Goal: Communication & Community: Answer question/provide support

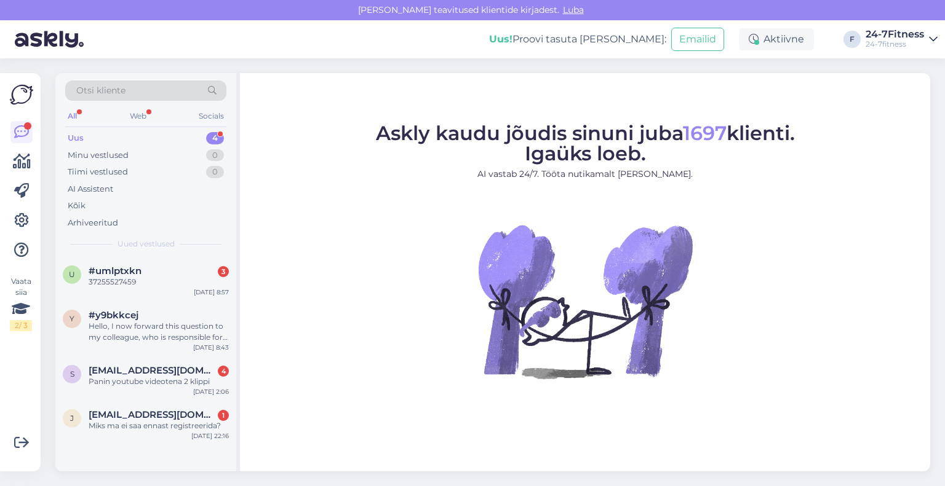
click at [535, 388] on img at bounding box center [584, 301] width 221 height 221
click at [146, 414] on span "[EMAIL_ADDRESS][DOMAIN_NAME]" at bounding box center [153, 415] width 128 height 11
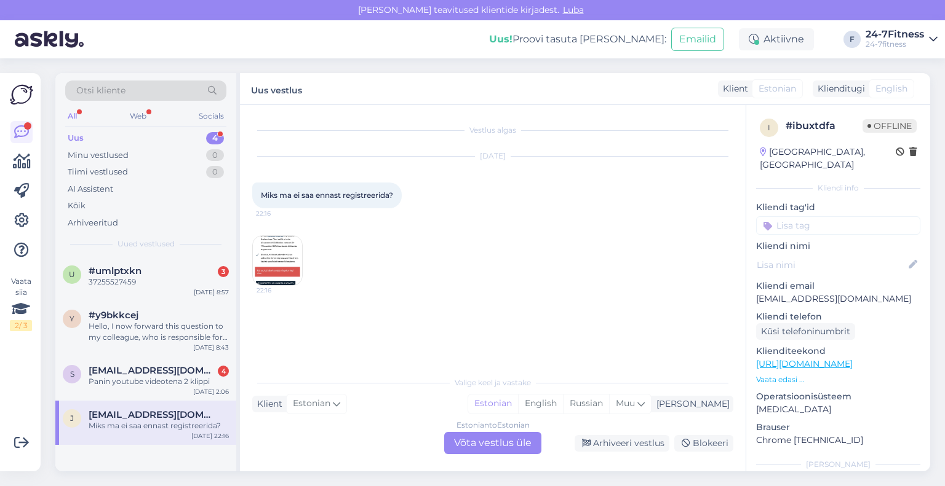
click at [280, 258] on img at bounding box center [277, 260] width 49 height 49
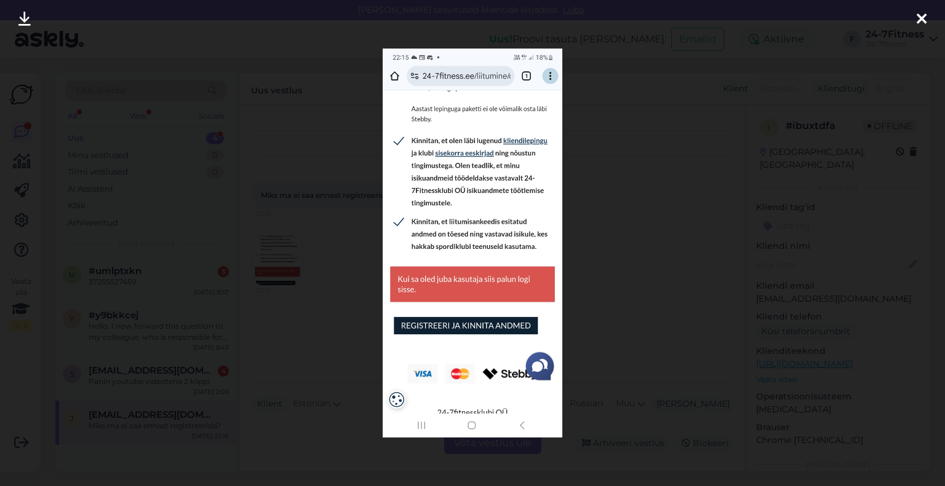
click at [913, 22] on div at bounding box center [921, 19] width 25 height 39
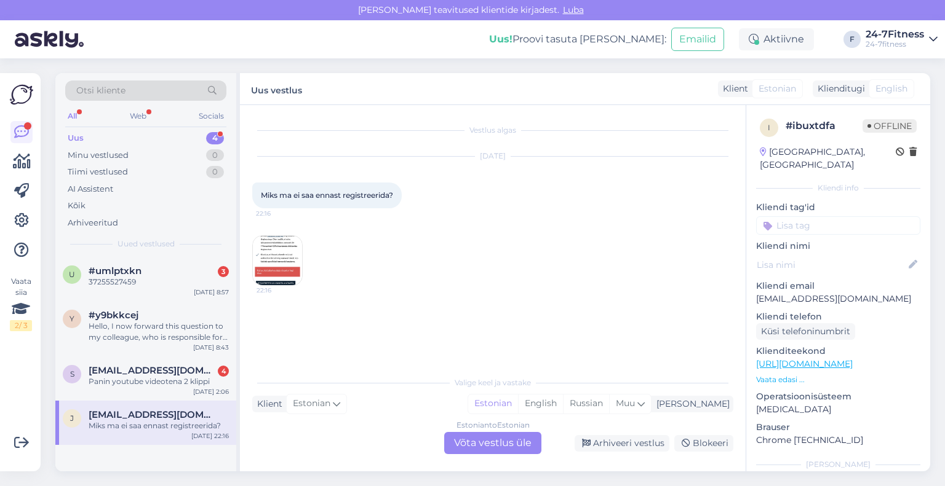
click at [478, 445] on div "Estonian to Estonian Võta vestlus üle" at bounding box center [492, 443] width 97 height 22
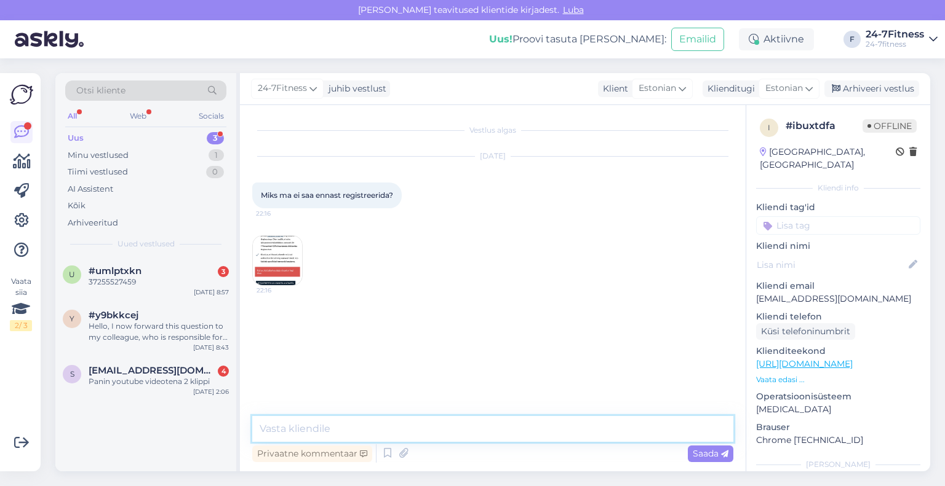
click at [470, 429] on textarea at bounding box center [492, 429] width 481 height 26
paste textarea "Tere! Täname Teid pöördumise eest! Kui Te olete varasemalt meie spordiklubi kli…"
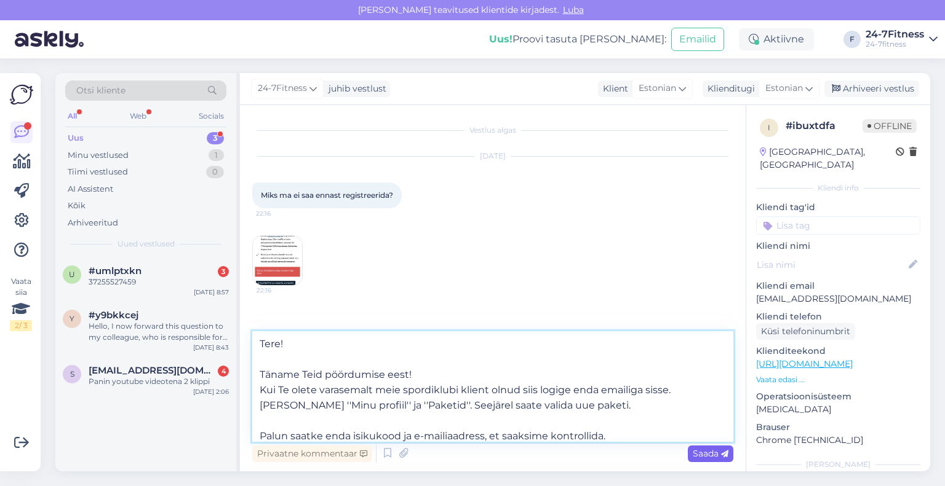
type textarea "Tere! Täname Teid pöördumise eest! Kui Te olete varasemalt meie spordiklubi kli…"
click at [704, 458] on span "Saada" at bounding box center [710, 453] width 36 height 11
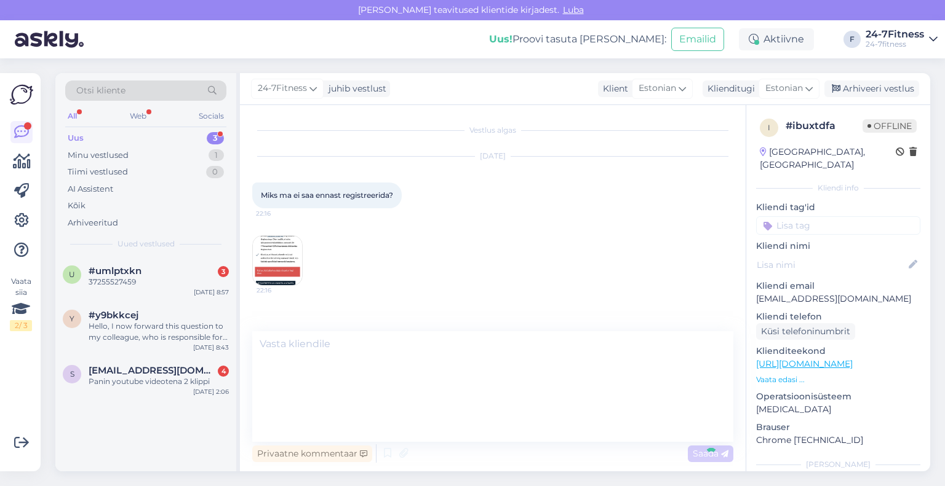
scroll to position [61, 0]
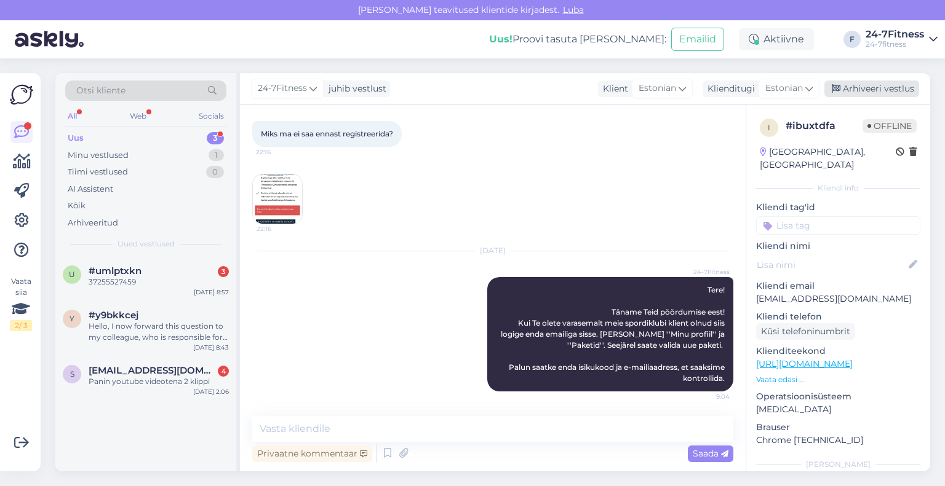
click at [854, 97] on div "Arhiveeri vestlus" at bounding box center [871, 89] width 95 height 17
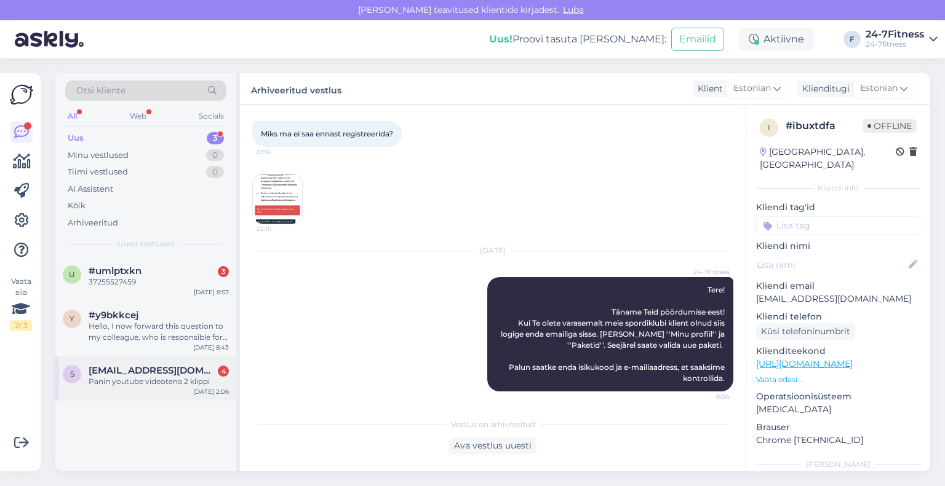
click at [125, 367] on span "[EMAIL_ADDRESS][DOMAIN_NAME]" at bounding box center [153, 370] width 128 height 11
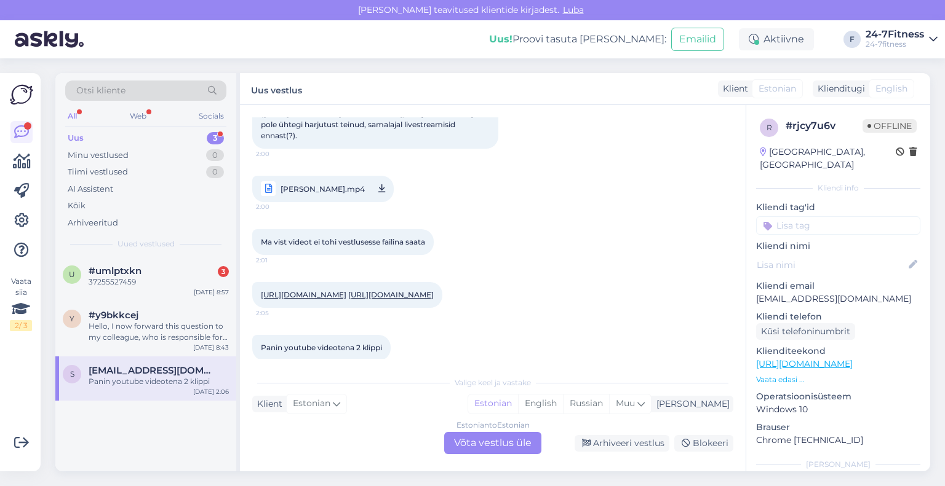
scroll to position [108, 0]
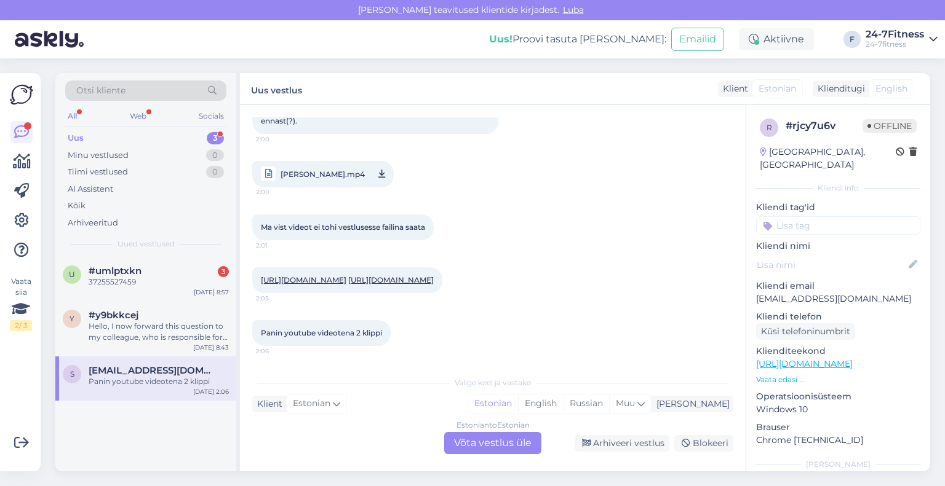
click at [346, 275] on link "[URL][DOMAIN_NAME]" at bounding box center [303, 279] width 85 height 9
click at [348, 279] on link "[URL][DOMAIN_NAME]" at bounding box center [390, 279] width 85 height 9
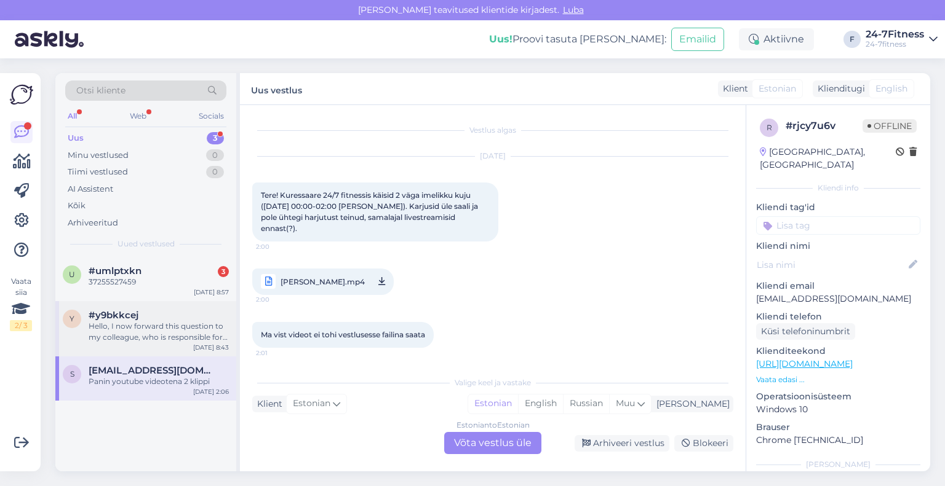
click at [114, 327] on div "Hello, I now forward this question to my colleague, who is responsible for this…" at bounding box center [159, 332] width 140 height 22
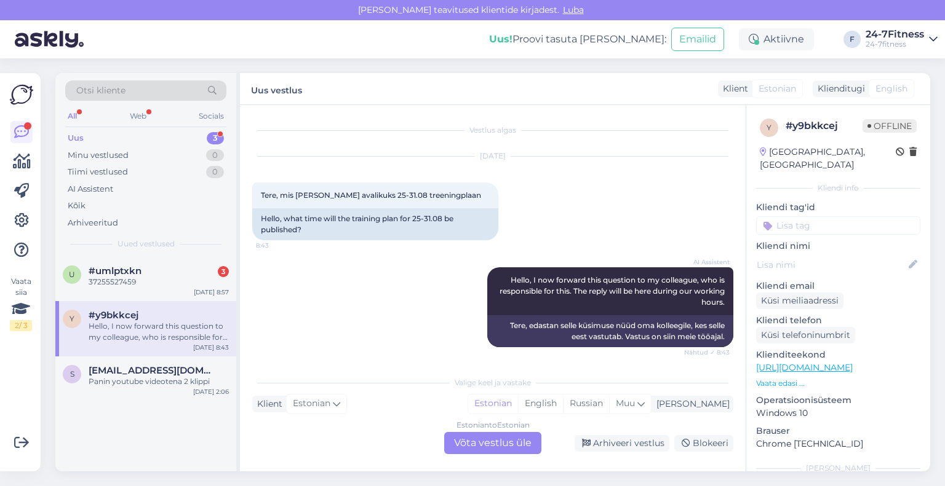
click at [467, 446] on div "Estonian to Estonian Võta vestlus üle" at bounding box center [492, 443] width 97 height 22
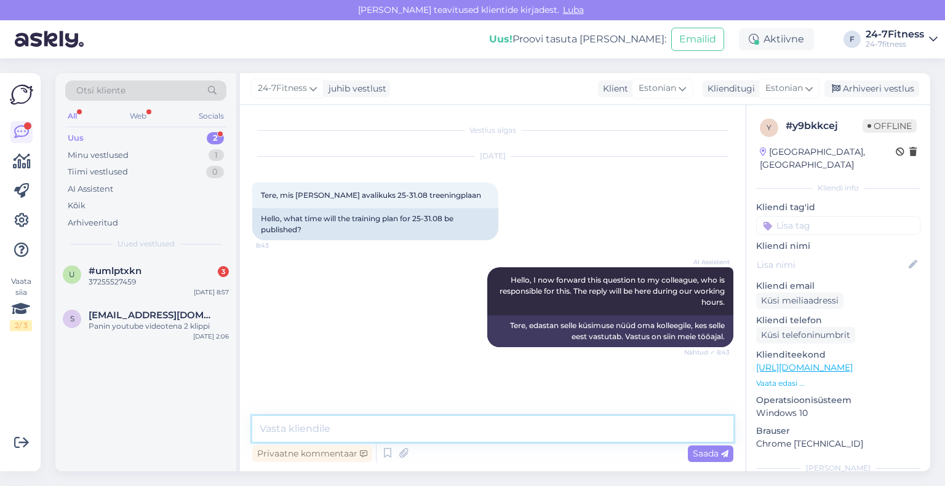
click at [435, 427] on textarea at bounding box center [492, 429] width 481 height 26
paste textarea "Tere! Täname Teid pöördumise eest! Tunniplaan pannakse välja pühapäeviti [PERSO…"
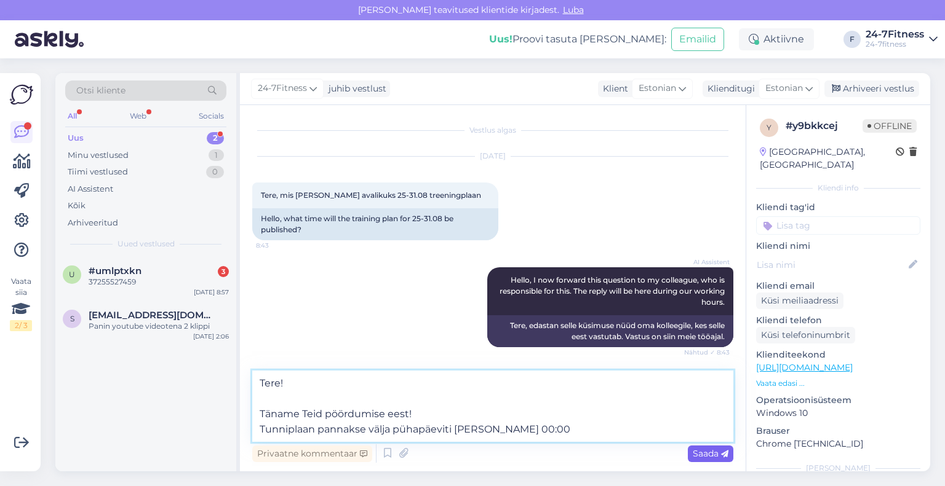
type textarea "Tere! Täname Teid pöördumise eest! Tunniplaan pannakse välja pühapäeviti [PERSO…"
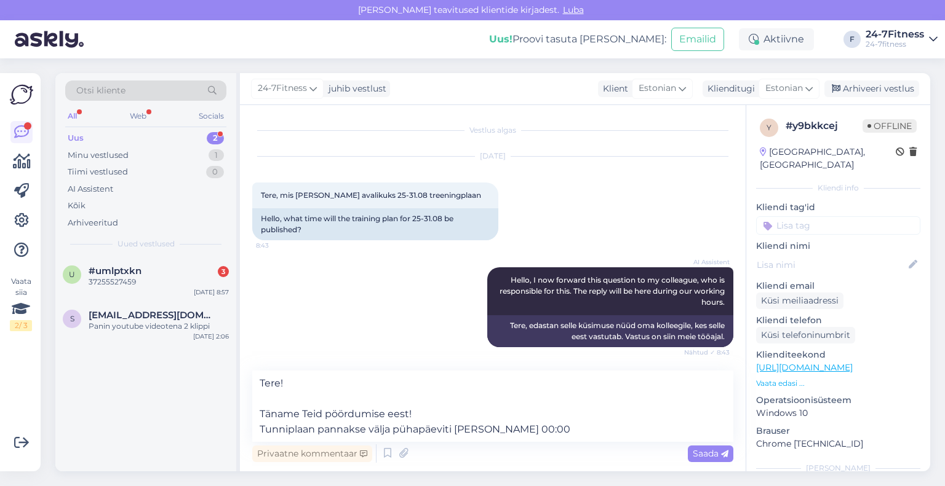
click at [704, 456] on span "Saada" at bounding box center [710, 453] width 36 height 11
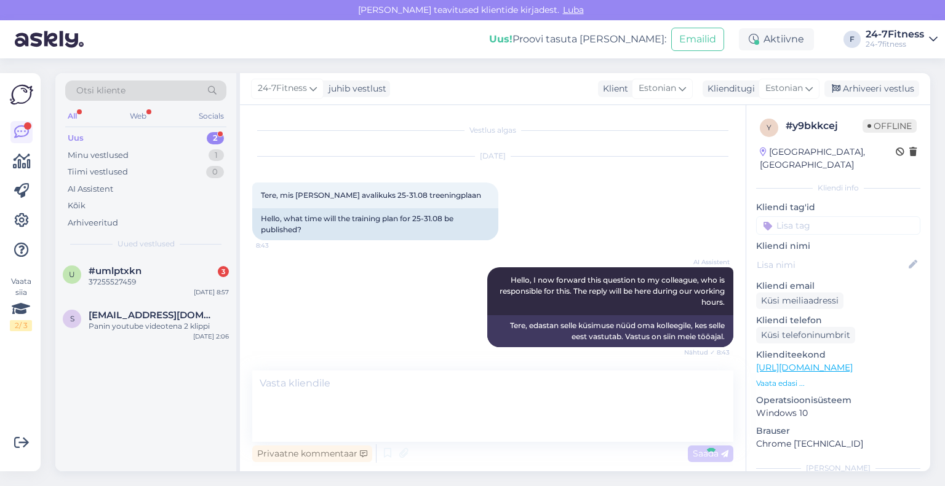
scroll to position [42, 0]
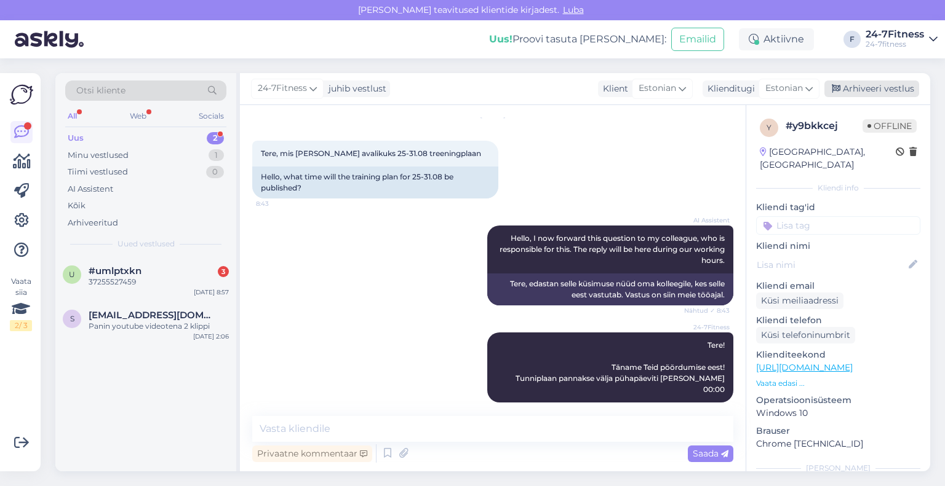
click at [858, 81] on div "Arhiveeri vestlus" at bounding box center [871, 89] width 95 height 17
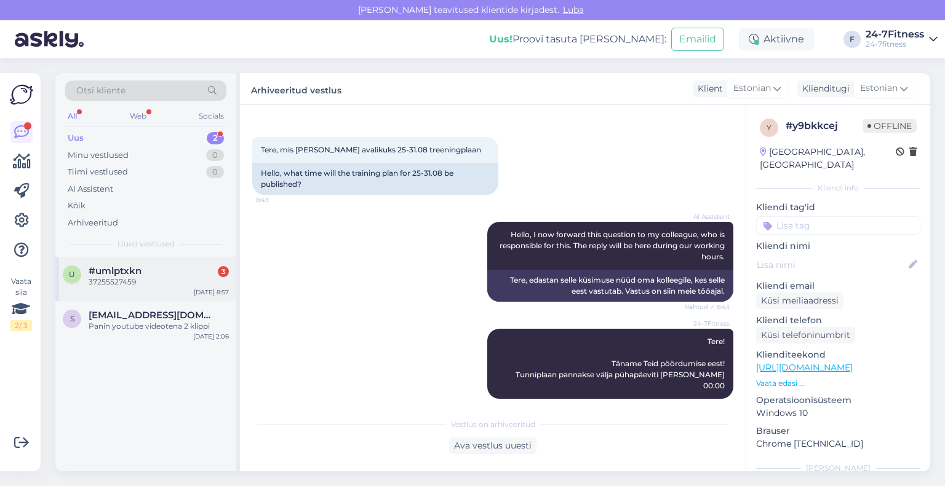
click at [130, 271] on span "#umlptxkn" at bounding box center [115, 271] width 53 height 11
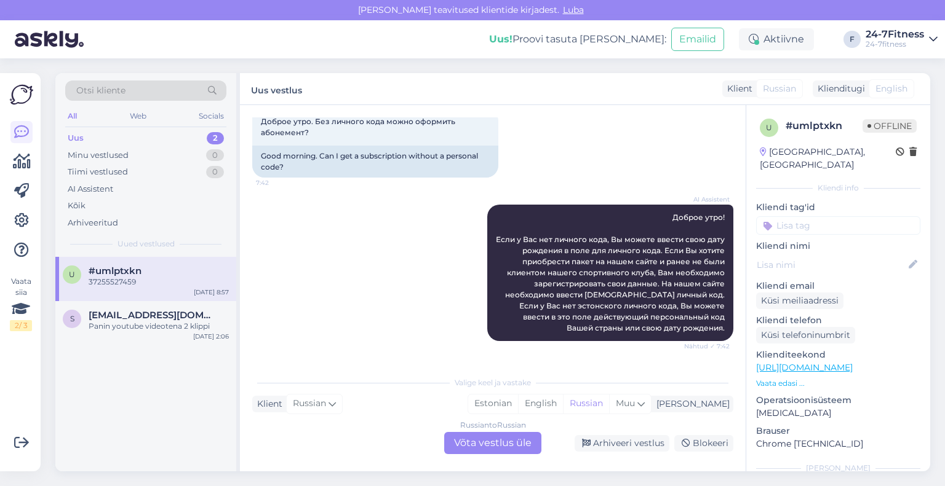
scroll to position [0, 0]
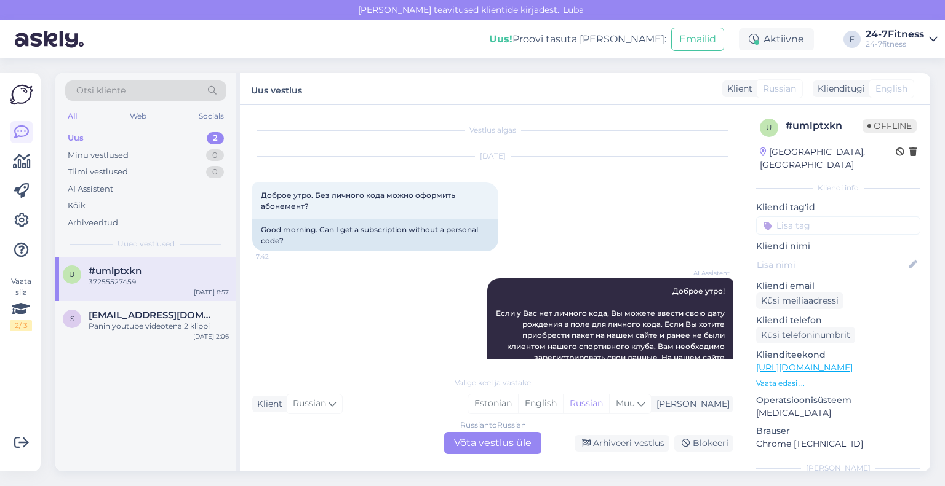
drag, startPoint x: 336, startPoint y: 209, endPoint x: 244, endPoint y: 191, distance: 94.1
click at [244, 191] on div "Vestlus algas [DATE] Доброе утро. Без личного кода можно оформить абонемент? 7:…" at bounding box center [492, 288] width 505 height 367
copy span "Доброе утро. Без личного кода можно оформить абонемент?"
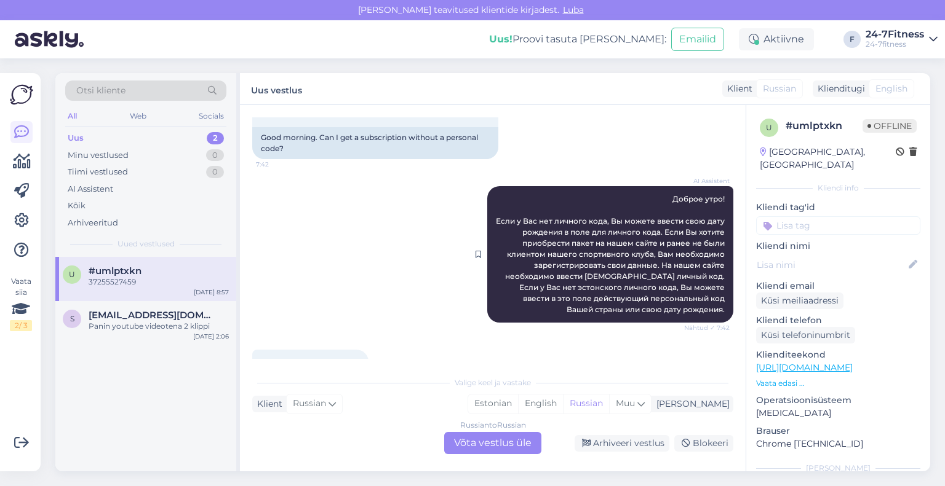
scroll to position [123, 0]
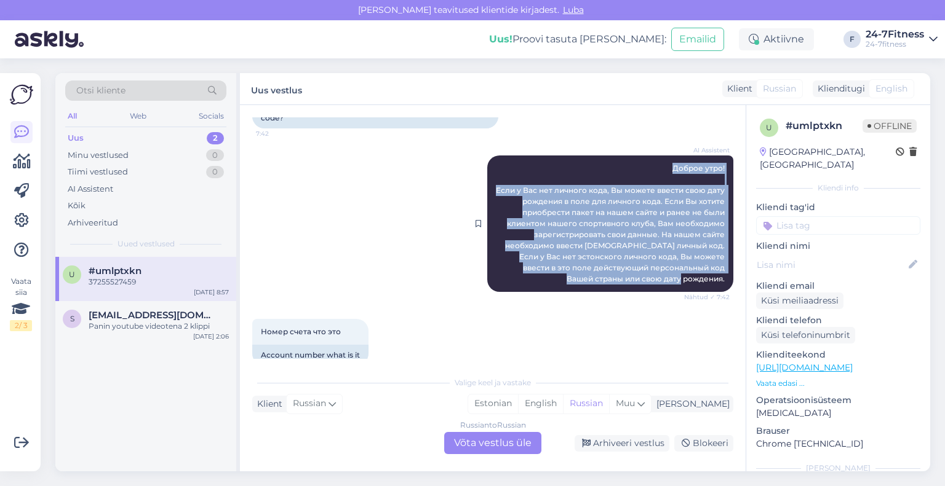
drag, startPoint x: 713, startPoint y: 280, endPoint x: 654, endPoint y: 169, distance: 125.5
click at [654, 169] on div "AI Assistent [PERSON_NAME] утро! Если у Вас нет личного кода, Вы можете ввести …" at bounding box center [610, 224] width 246 height 137
copy span "Доброе утро! Если у Вас нет личного кода, Вы можете ввести свою дату рождения в…"
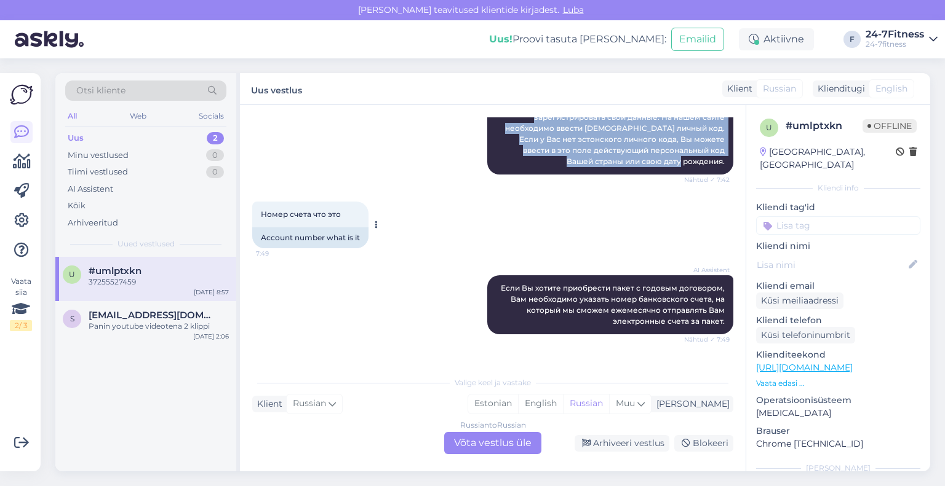
scroll to position [246, 0]
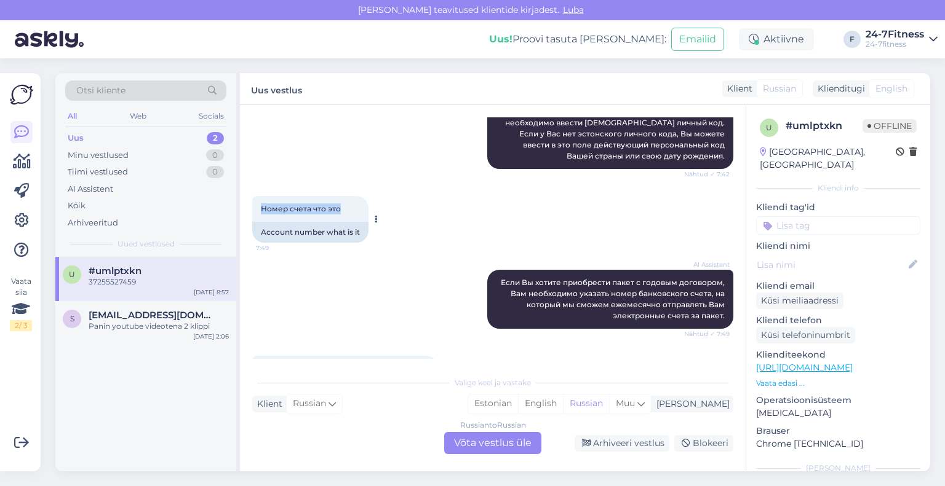
drag, startPoint x: 341, startPoint y: 207, endPoint x: 256, endPoint y: 210, distance: 85.5
click at [256, 210] on div "Номер счета что это 7:49" at bounding box center [310, 209] width 116 height 26
copy span "Номер счета что это"
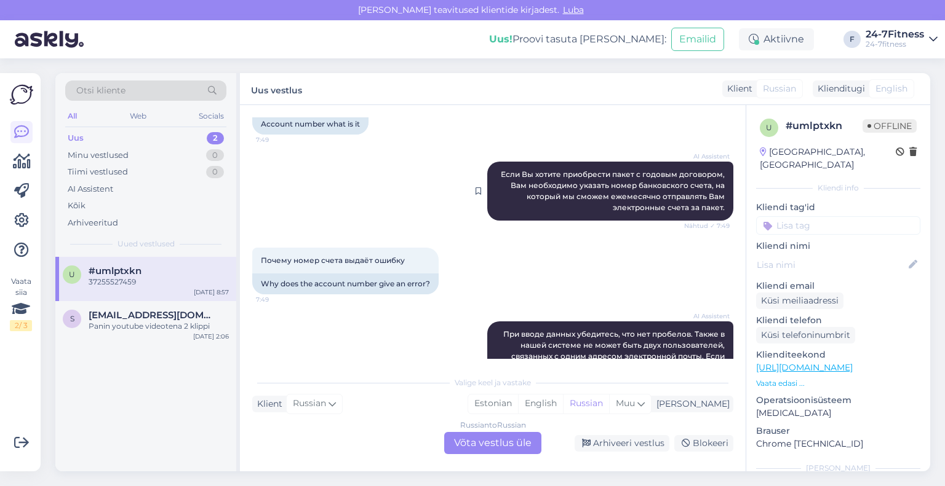
scroll to position [369, 0]
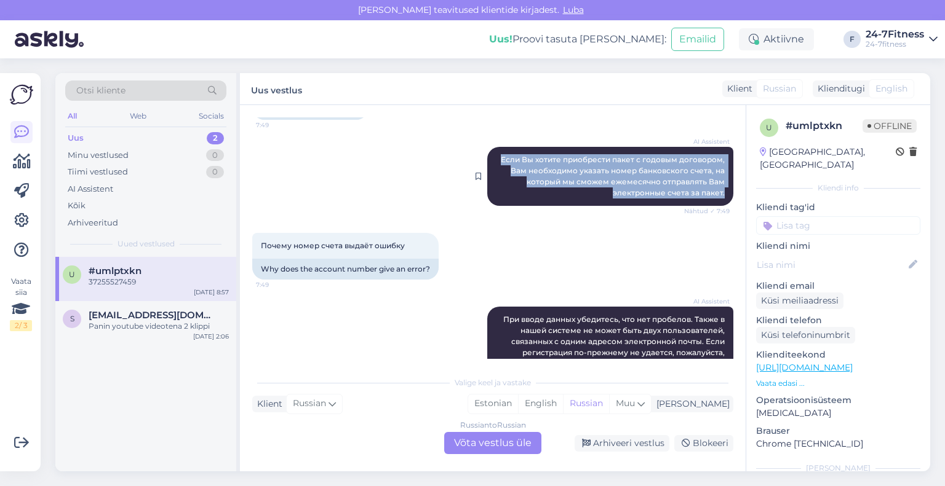
drag, startPoint x: 716, startPoint y: 192, endPoint x: 490, endPoint y: 157, distance: 229.1
click at [490, 157] on div "AI Assistent Если Вы хотите приобрести пакет с годовым договором, Вам необходим…" at bounding box center [610, 176] width 246 height 59
copy span "Если Вы хотите приобрести пакет с годовым договором, Вам необходимо указать ном…"
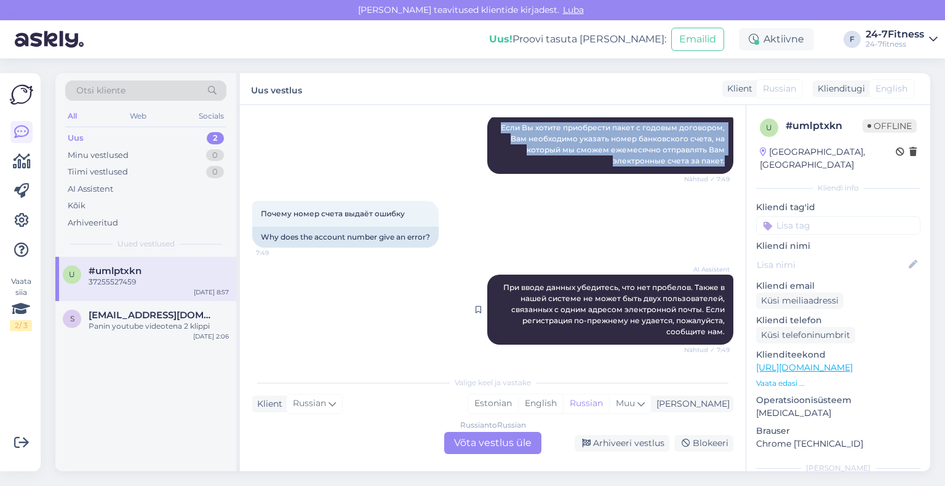
scroll to position [430, 0]
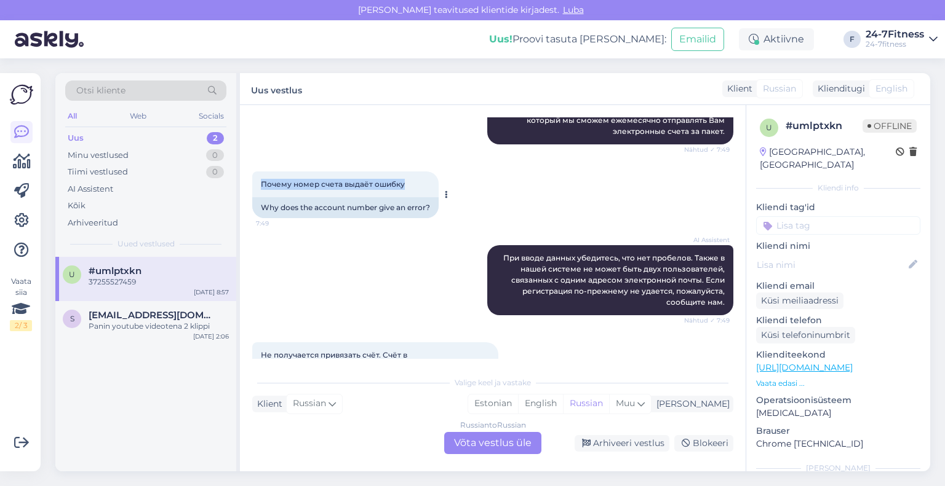
drag, startPoint x: 421, startPoint y: 186, endPoint x: 262, endPoint y: 186, distance: 158.7
click at [262, 186] on div "Почему номер счета выдаёт ошибку 7:49" at bounding box center [345, 185] width 186 height 26
copy span "Почему номер счета выдаёт ошибку"
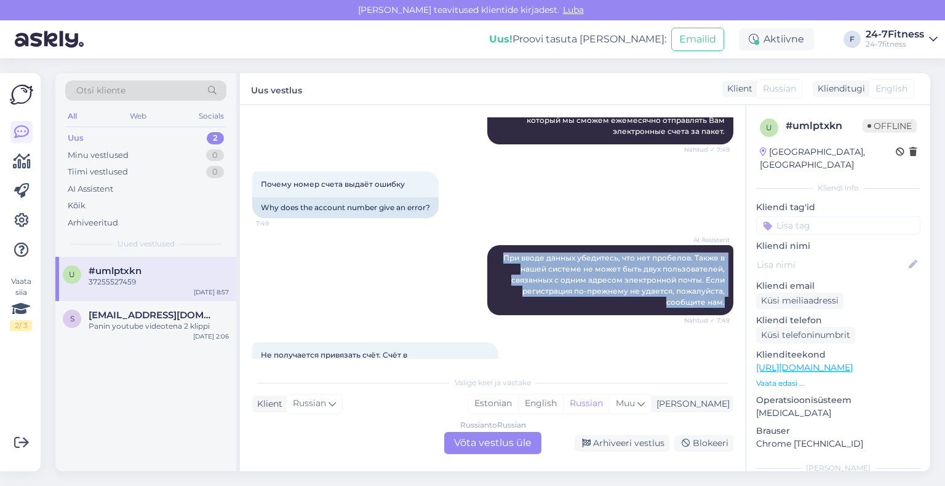
drag, startPoint x: 717, startPoint y: 304, endPoint x: 483, endPoint y: 244, distance: 241.2
click at [483, 244] on div "AI Assistent [PERSON_NAME] вводе данных убедитесь, что нет пробелов. Также в на…" at bounding box center [492, 280] width 481 height 97
copy span "При вводе данных убедитесь, что нет пробелов. Также в нашей системе не может бы…"
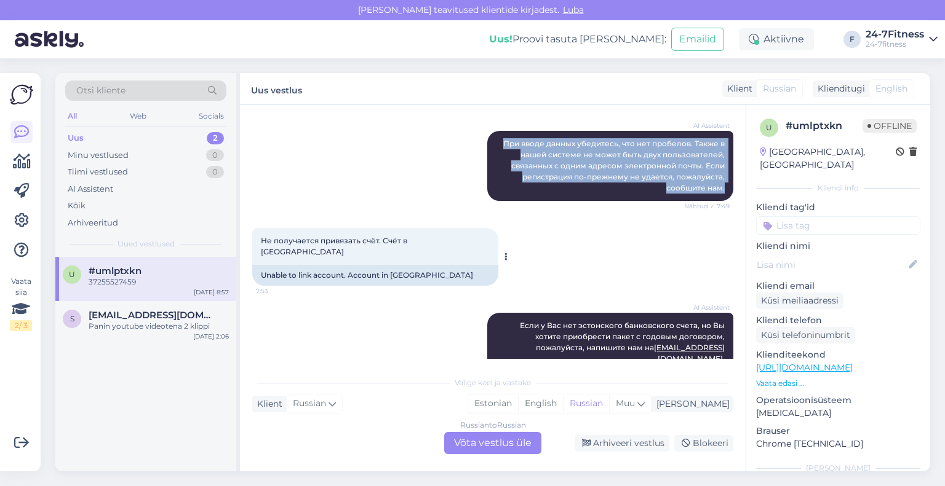
scroll to position [553, 0]
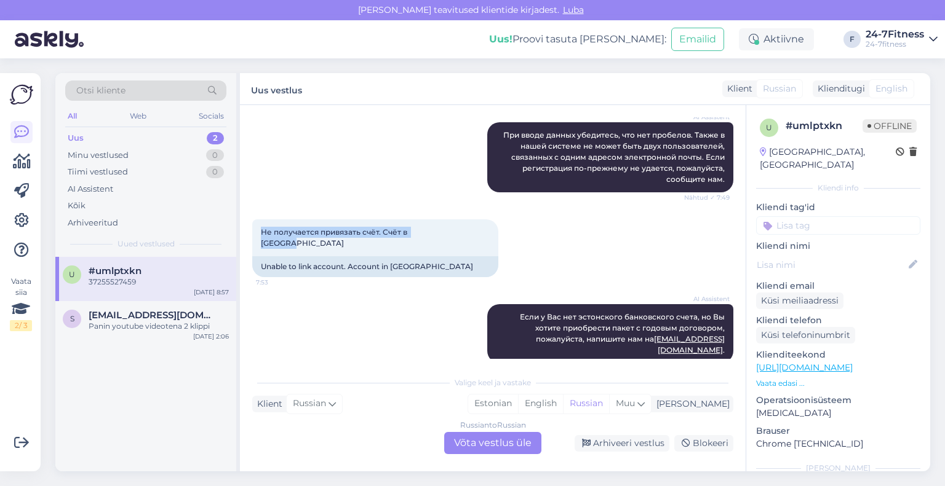
drag, startPoint x: 436, startPoint y: 231, endPoint x: 242, endPoint y: 242, distance: 194.1
click at [242, 242] on div "Vestlus algas [DATE] Доброе утро. Без личного кода можно оформить абонемент? 7:…" at bounding box center [492, 288] width 505 height 367
copy span "Не получается привязать счёт. Счёт в [GEOGRAPHIC_DATA]"
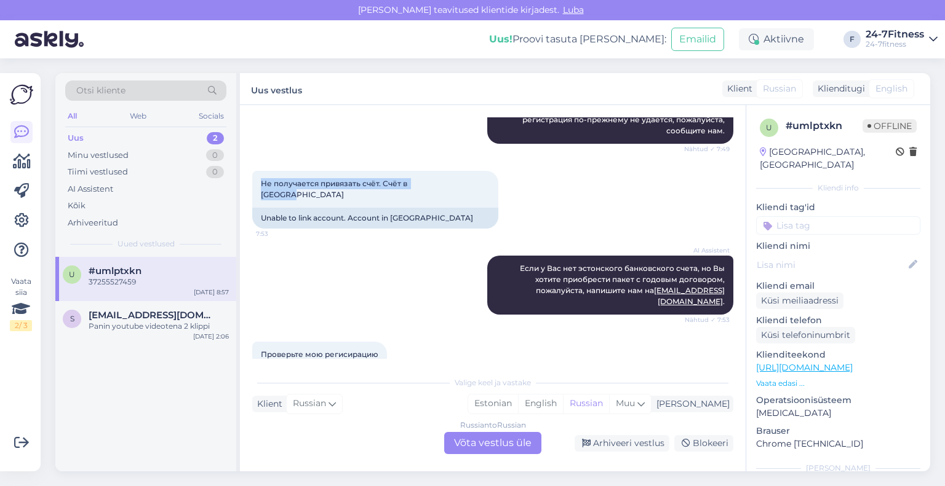
scroll to position [676, 0]
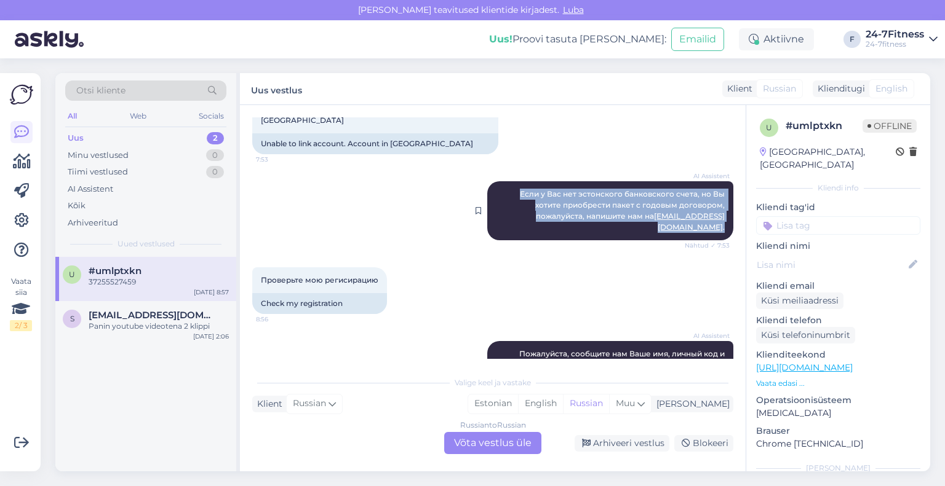
drag, startPoint x: 714, startPoint y: 204, endPoint x: 512, endPoint y: 172, distance: 204.7
click at [512, 181] on div "AI Assistent Если у Вас нет эстонского банковского счета, но Вы хотите приобрес…" at bounding box center [610, 210] width 246 height 59
copy span "Если у Вас нет эстонского банковского счета, но Вы хотите приобрести пакет с го…"
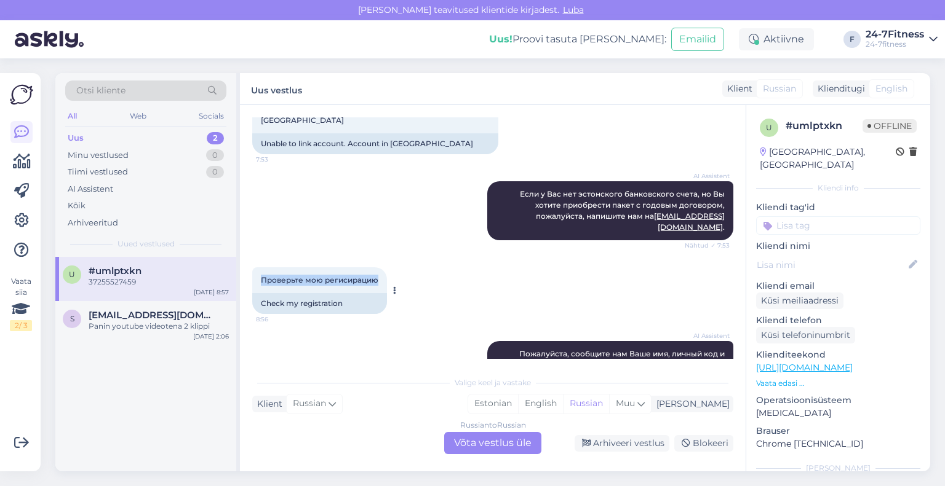
drag, startPoint x: 376, startPoint y: 260, endPoint x: 258, endPoint y: 258, distance: 118.1
click at [258, 268] on div "Проверьте мою регисирацию 8:56" at bounding box center [319, 281] width 135 height 26
copy span "Проверьте мою регисирацию"
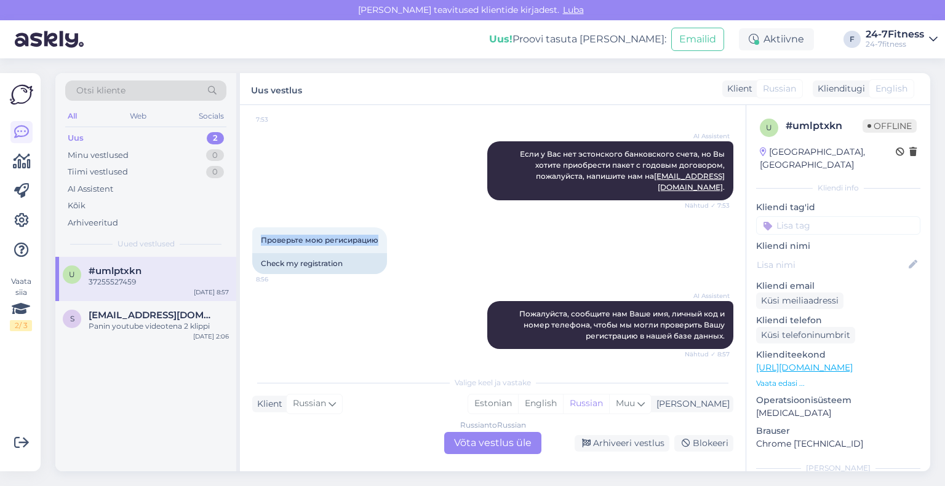
scroll to position [738, 0]
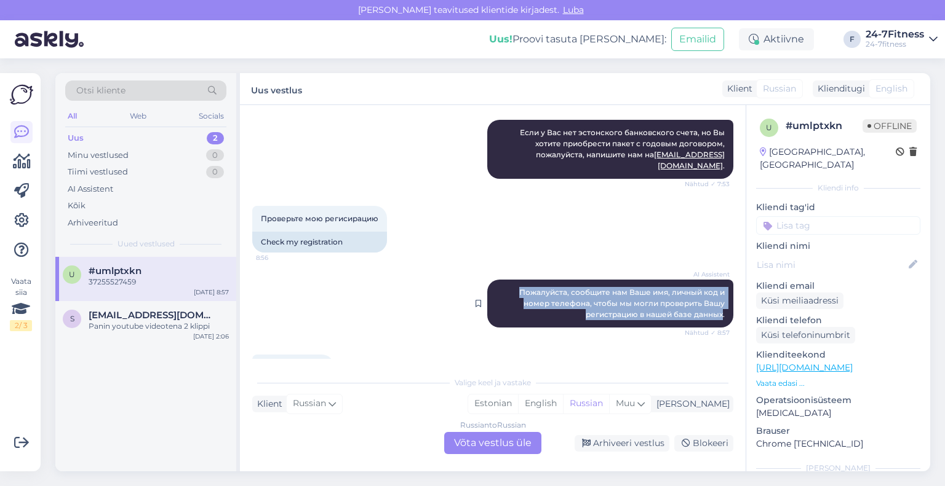
drag, startPoint x: 713, startPoint y: 291, endPoint x: 496, endPoint y: 264, distance: 219.4
click at [496, 280] on div "AI Assistent Пожалуйста, сообщите нам Ваше имя, личный код и номер телефона, чт…" at bounding box center [610, 304] width 246 height 48
copy span "Пожалуйста, сообщите нам Ваше имя, личный код и номер телефона, чтобы мы могли …"
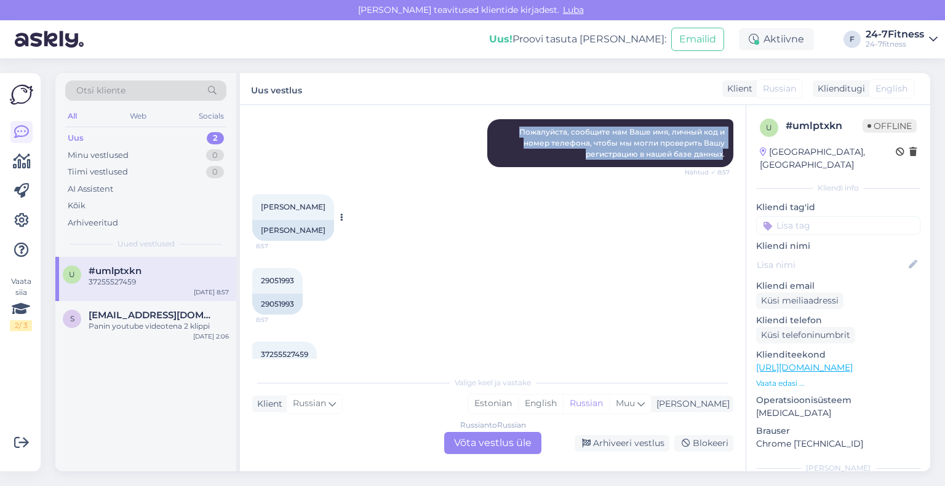
scroll to position [919, 0]
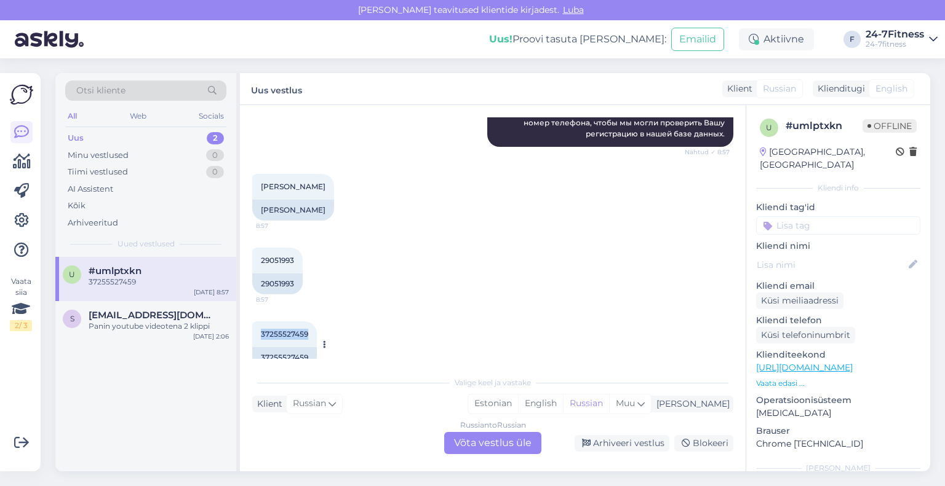
drag, startPoint x: 309, startPoint y: 309, endPoint x: 256, endPoint y: 307, distance: 52.3
click at [256, 322] on div "37255527459 8:57" at bounding box center [284, 335] width 65 height 26
click at [486, 438] on div "Russian to Russian Võta vestlus üle" at bounding box center [492, 443] width 97 height 22
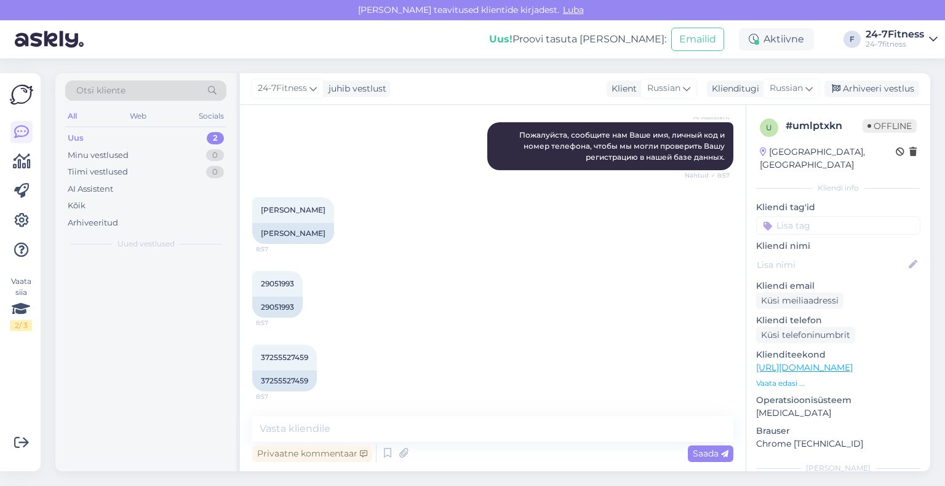
scroll to position [873, 0]
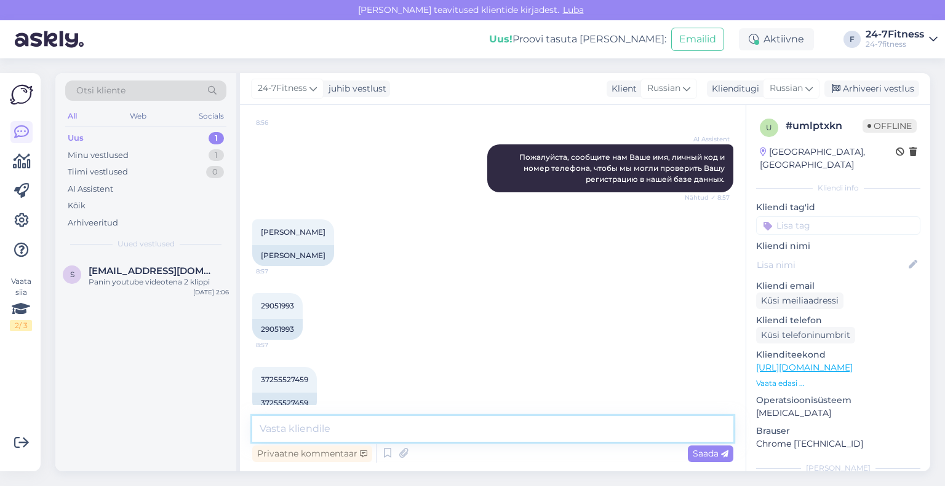
click at [472, 430] on textarea at bounding box center [492, 429] width 481 height 26
click at [766, 88] on div "Russian" at bounding box center [791, 89] width 57 height 20
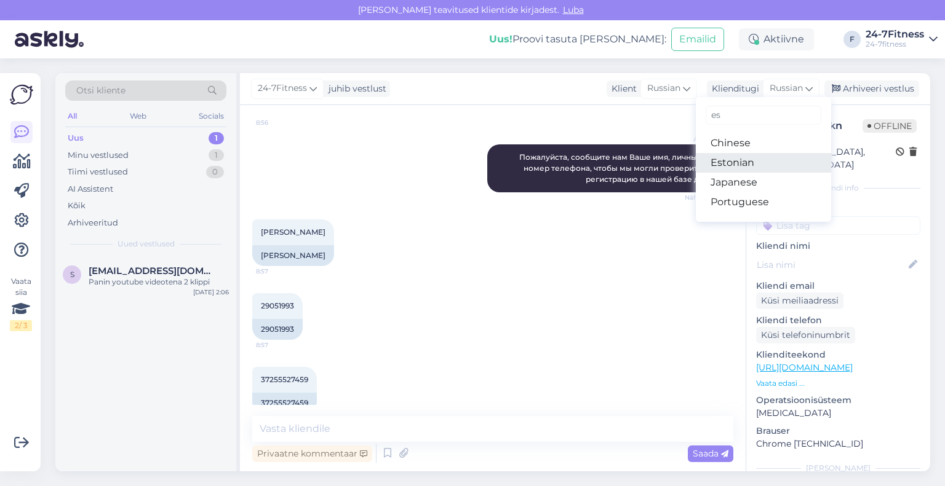
type input "es"
click at [732, 155] on link "Estonian" at bounding box center [763, 163] width 135 height 20
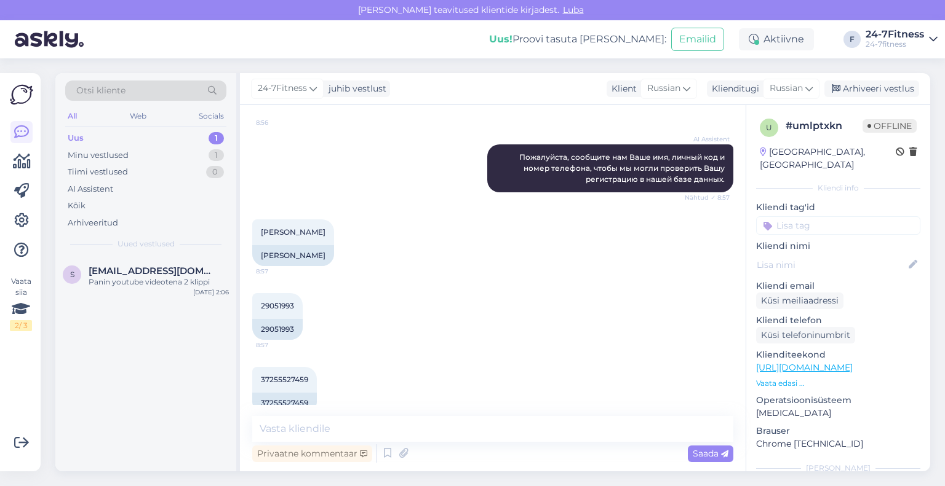
scroll to position [889, 0]
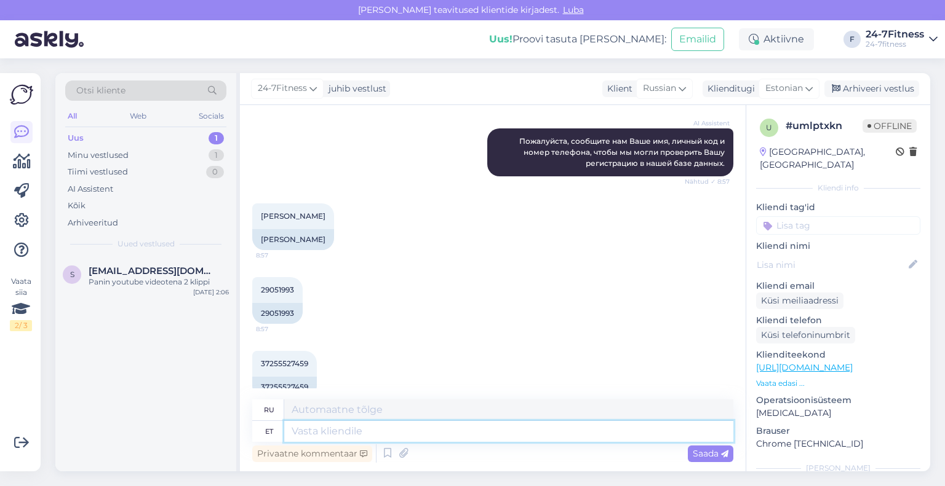
click at [383, 432] on textarea at bounding box center [508, 431] width 449 height 21
paste textarea "Täname! Näeme, et [PERSON_NAME] andmed on salvestunud meie andmebaasi, kuid pak…"
type textarea "Täname! Näeme, et [PERSON_NAME] andmed on salvestunud meie andmebaasi, kuid pak…"
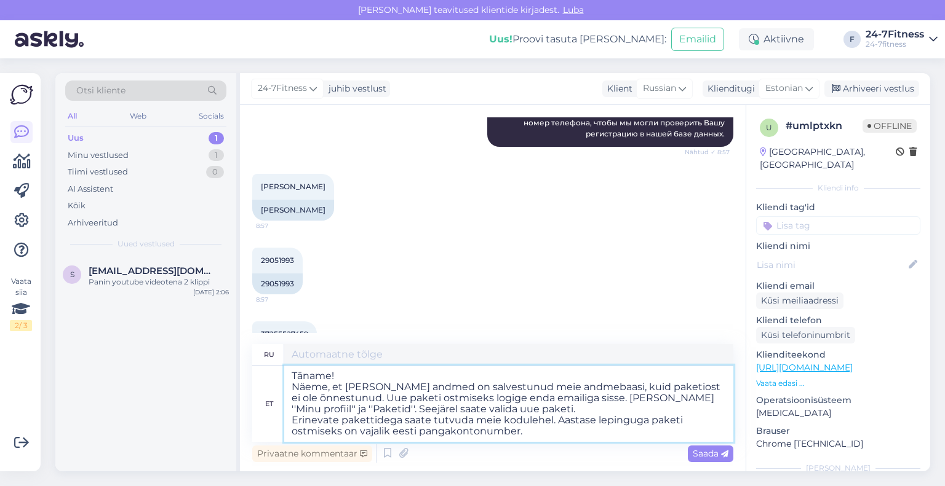
type textarea "Спасибо! Мы видим, что ваши данные сохранены в нашей базе данных, но покупка па…"
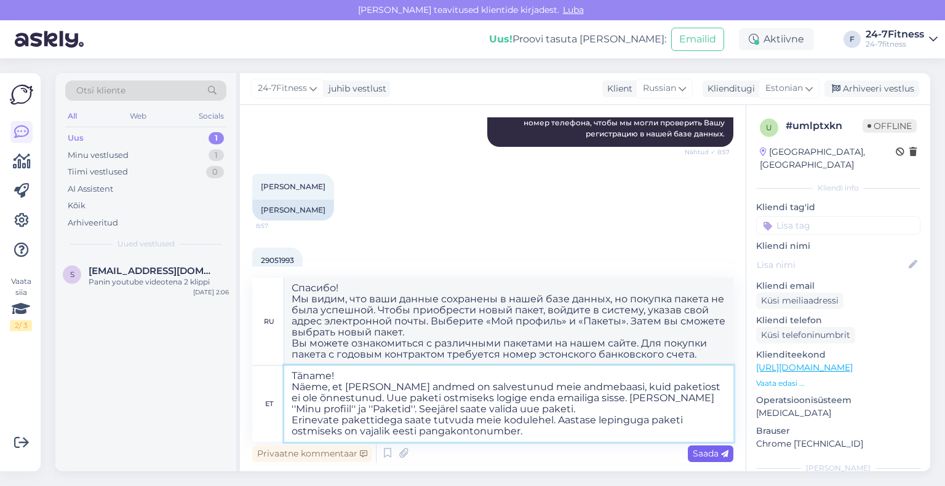
type textarea "Täname! Näeme, et [PERSON_NAME] andmed on salvestunud meie andmebaasi, kuid pak…"
click at [692, 452] on span "Saada" at bounding box center [710, 453] width 36 height 11
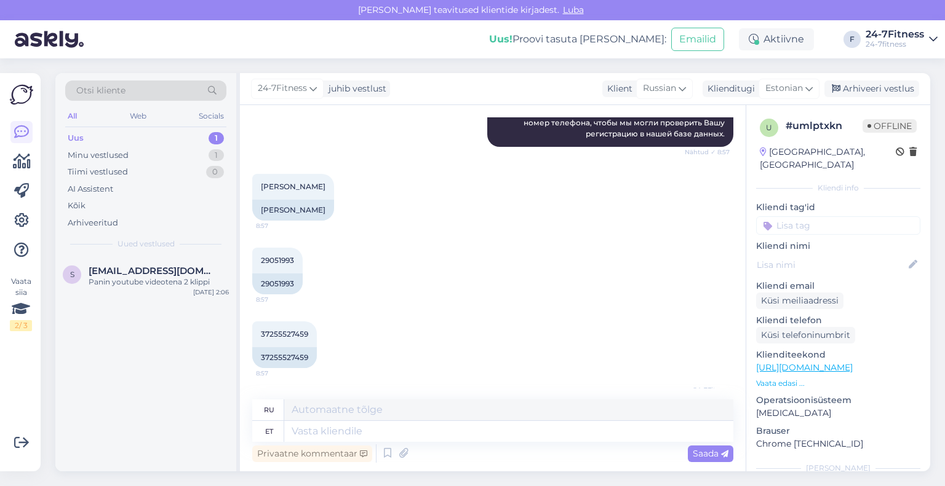
scroll to position [1129, 0]
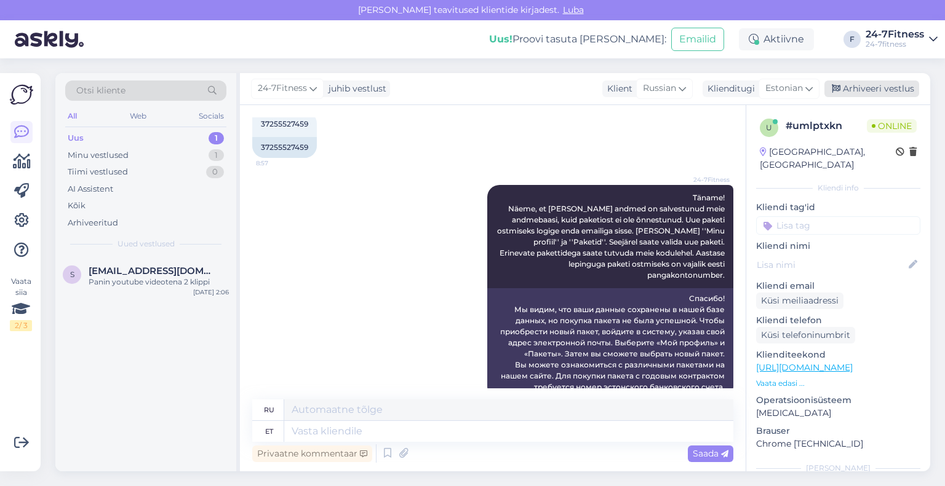
click at [874, 89] on div "Arhiveeri vestlus" at bounding box center [871, 89] width 95 height 17
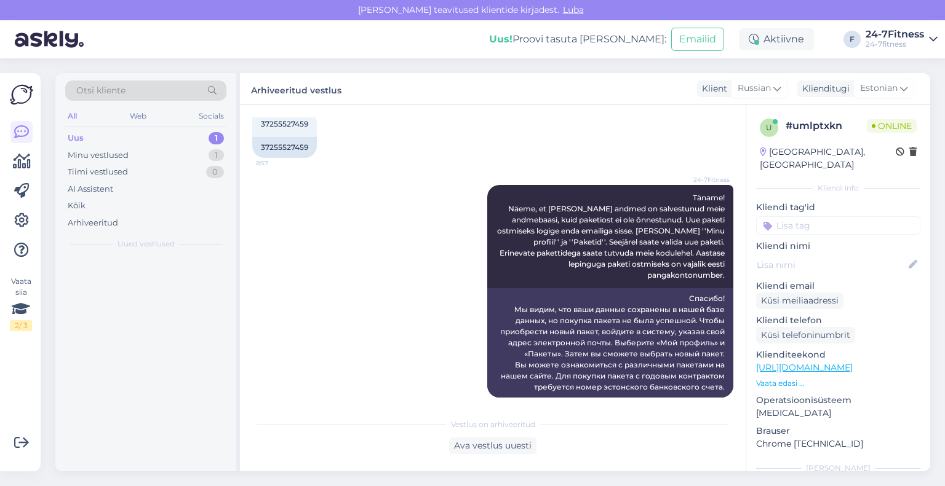
scroll to position [1117, 0]
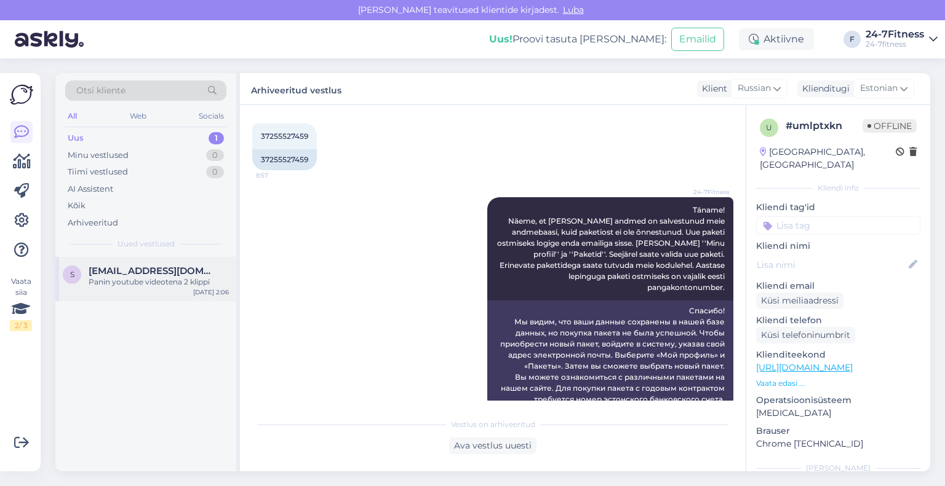
click at [122, 290] on div "s [EMAIL_ADDRESS][DOMAIN_NAME] Panin youtube videotena 2 klippi [DATE] 2:06" at bounding box center [145, 279] width 181 height 44
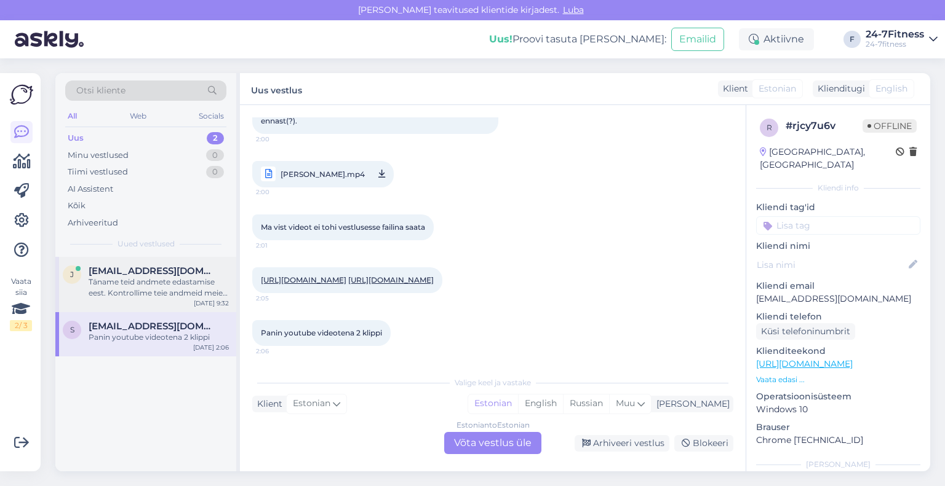
click at [160, 297] on div "Täname teid andmete edastamise eest. Kontrollime teie andmeid meie andmebaasist." at bounding box center [159, 288] width 140 height 22
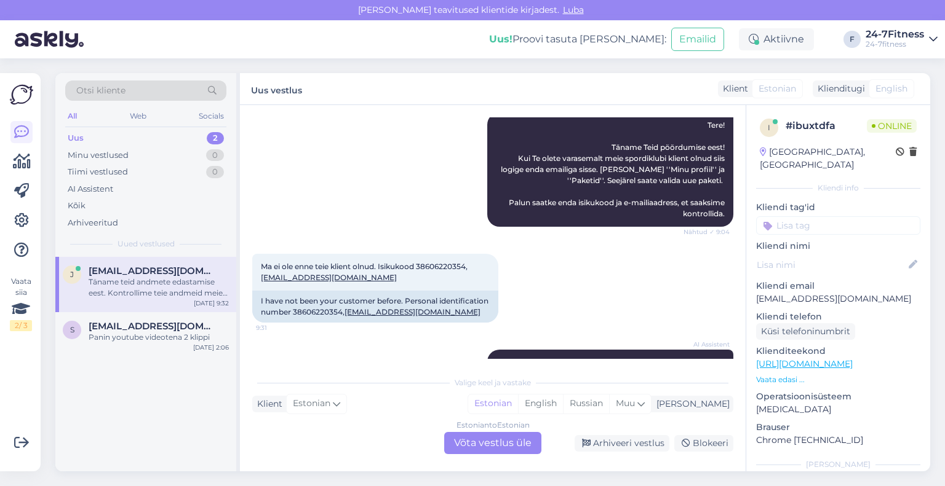
scroll to position [267, 0]
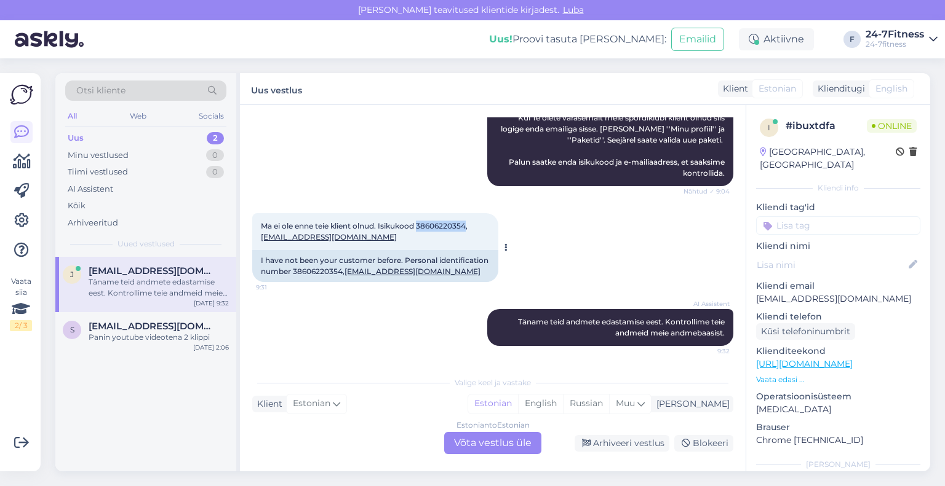
drag, startPoint x: 421, startPoint y: 224, endPoint x: 470, endPoint y: 226, distance: 48.6
click at [467, 226] on span "Ma ei ole enne teie klient olnud. Isikukood 38606220354, [EMAIL_ADDRESS][DOMAIN…" at bounding box center [364, 231] width 207 height 20
drag, startPoint x: 354, startPoint y: 238, endPoint x: 261, endPoint y: 241, distance: 92.9
click at [261, 241] on div "Ma ei ole enne teie klient olnud. Isikukood 38606220354, [EMAIL_ADDRESS][DOMAIN…" at bounding box center [375, 231] width 246 height 37
click at [395, 303] on div "AI Assistent [PERSON_NAME] teid andmete edastamise eest. Kontrollime teie andme…" at bounding box center [492, 328] width 481 height 64
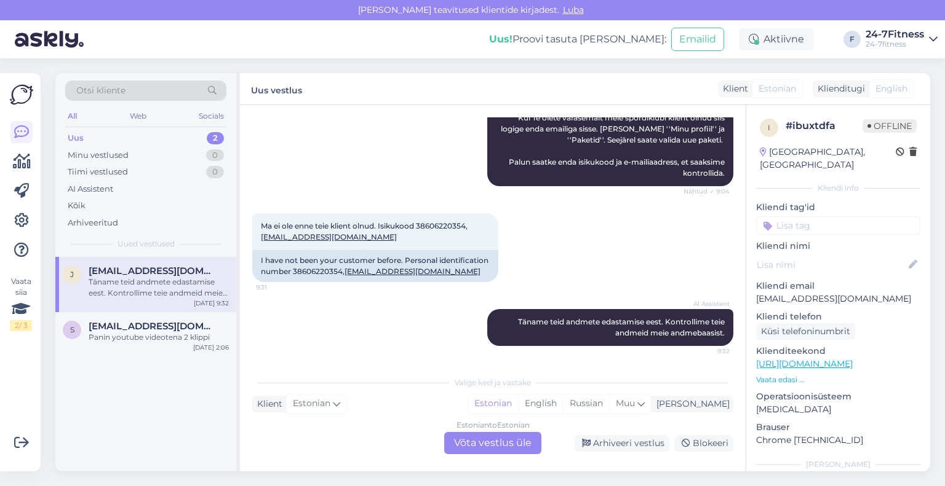
click at [451, 440] on div "Estonian to Estonian Võta vestlus üle" at bounding box center [492, 443] width 97 height 22
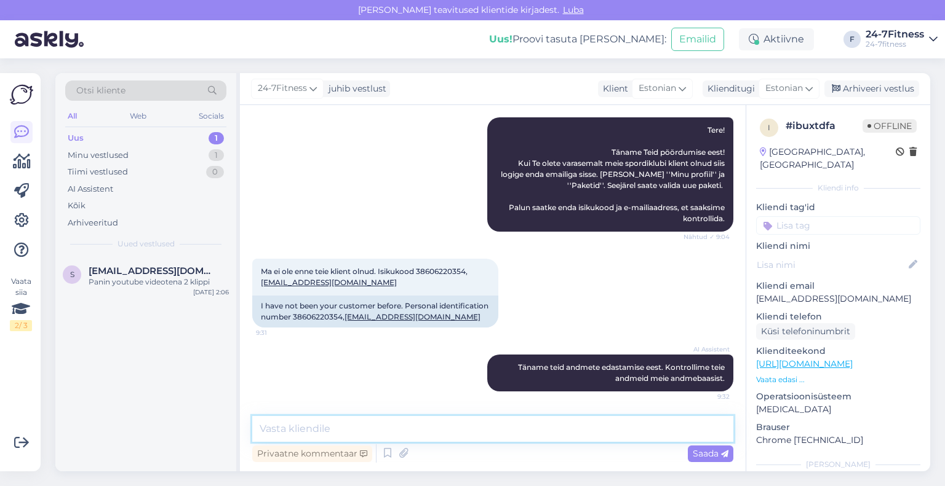
click at [423, 432] on textarea at bounding box center [492, 429] width 481 height 26
paste textarea "Täname! Näeme, et [PERSON_NAME] andmed on varasemast ajast meie andmebaasis ole…"
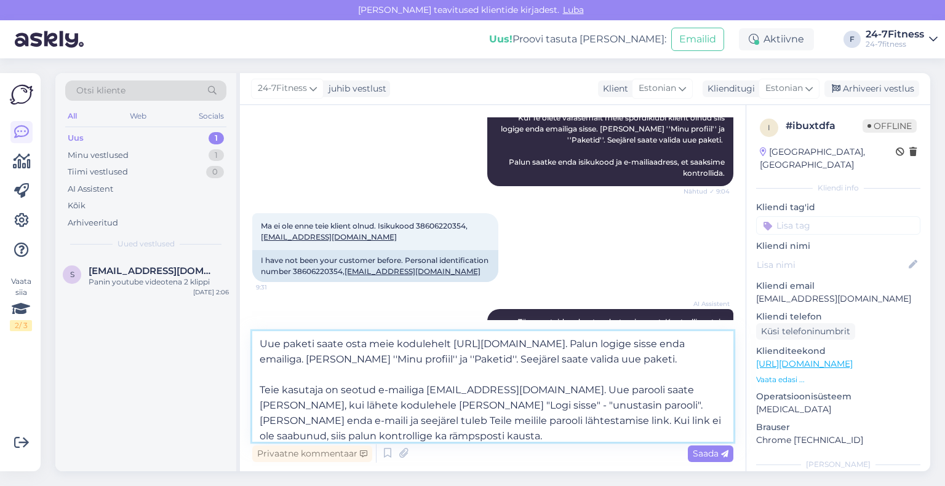
scroll to position [0, 0]
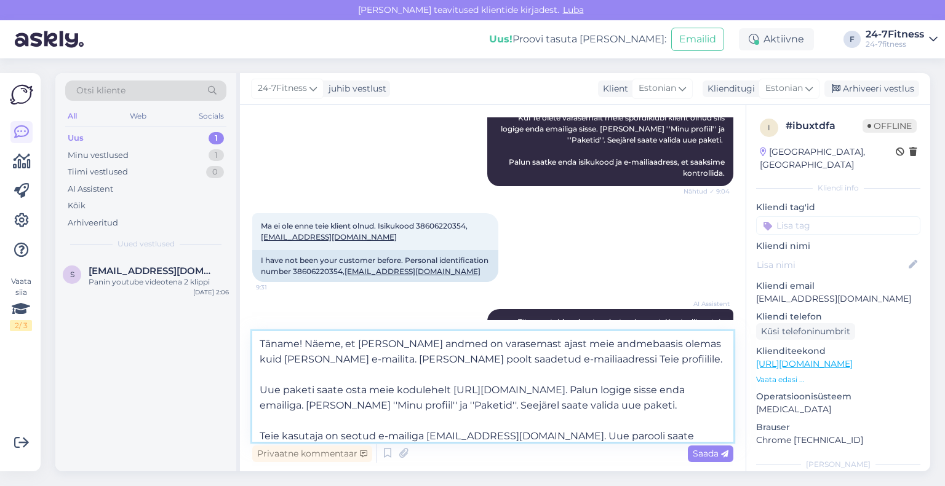
drag, startPoint x: 307, startPoint y: 349, endPoint x: 247, endPoint y: 343, distance: 61.2
click at [247, 343] on div "Vestlus algas [DATE] Miks ma ei saa ennast registreerida? 22:16 22:16 [DATE] 24…" at bounding box center [492, 288] width 505 height 367
click at [609, 347] on textarea "Näeme, et [PERSON_NAME] andmed on varasemast ajast meie andmebaasis olemas kuid…" at bounding box center [492, 386] width 481 height 111
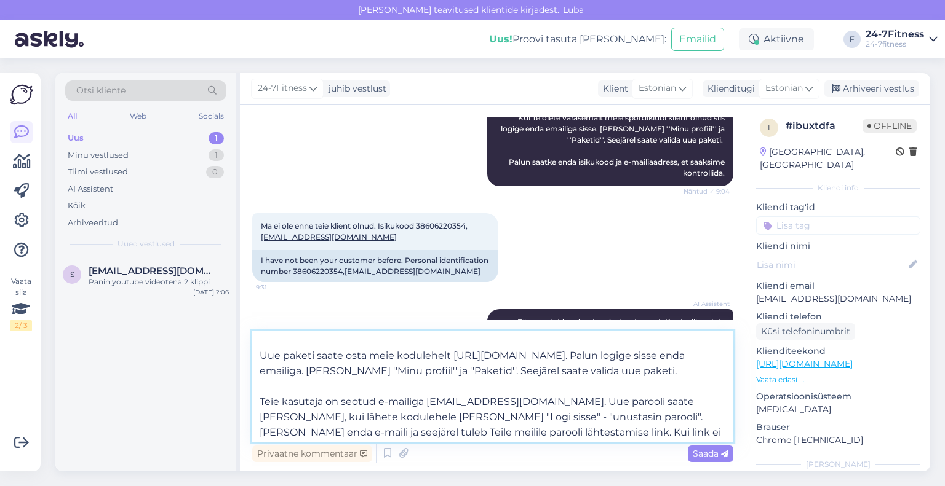
scroll to position [53, 0]
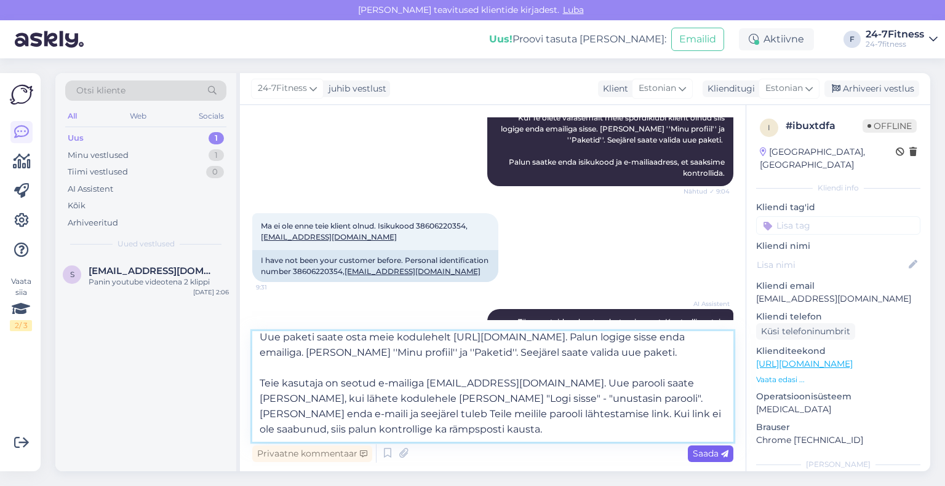
type textarea "Näeme, et [PERSON_NAME] andmed on varasemast ajast meie andmebaasis olemas, kui…"
click at [707, 454] on span "Saada" at bounding box center [710, 453] width 36 height 11
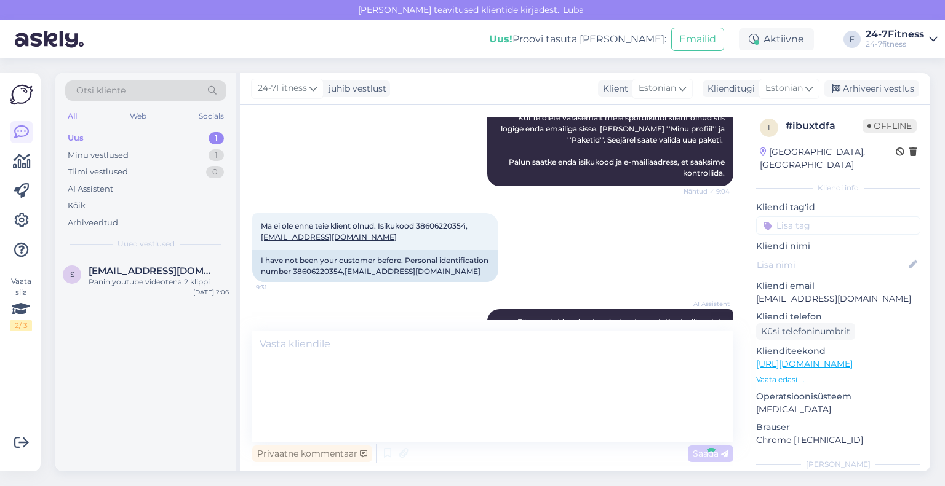
scroll to position [0, 0]
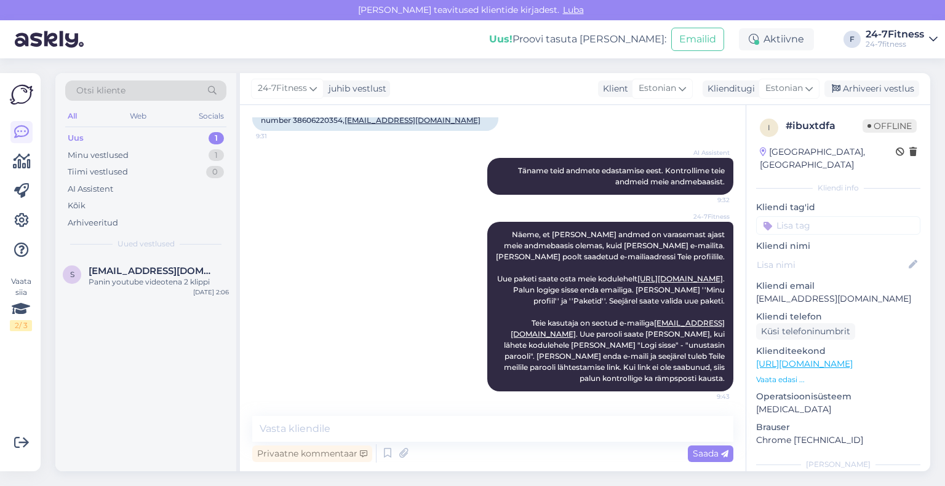
click at [884, 98] on div "24-7Fitness juhib vestlust Klient Estonian Klienditugi Estonian es Chinese Esto…" at bounding box center [585, 89] width 690 height 32
click at [883, 92] on div "Arhiveeri vestlus" at bounding box center [871, 89] width 95 height 17
